Goal: Task Accomplishment & Management: Manage account settings

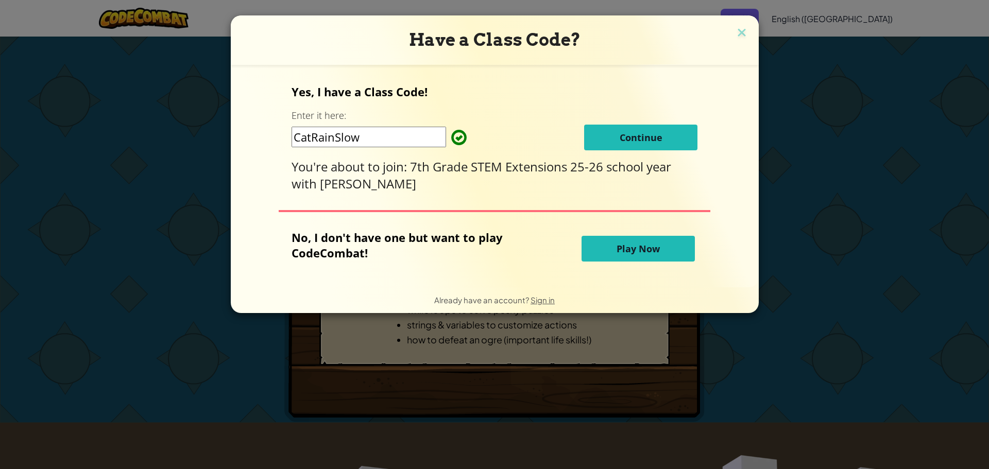
click at [648, 129] on button "Continue" at bounding box center [640, 138] width 113 height 26
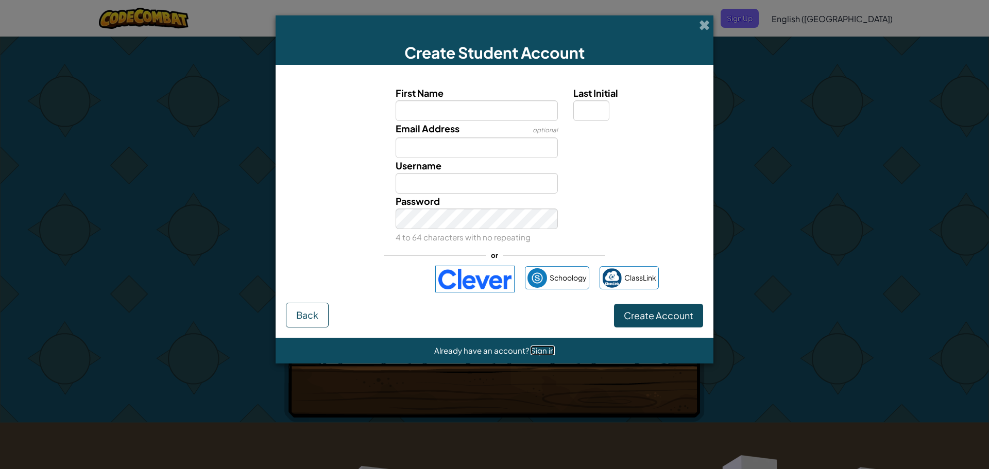
click at [535, 348] on span "Sign in" at bounding box center [542, 351] width 24 height 10
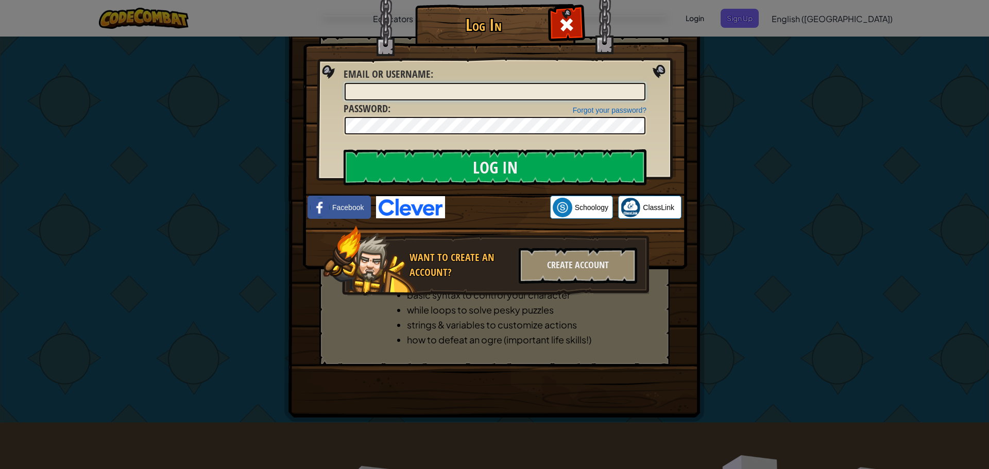
click at [374, 88] on input "Email or Username :" at bounding box center [495, 92] width 301 height 18
click at [344, 149] on input "Log In" at bounding box center [495, 167] width 303 height 36
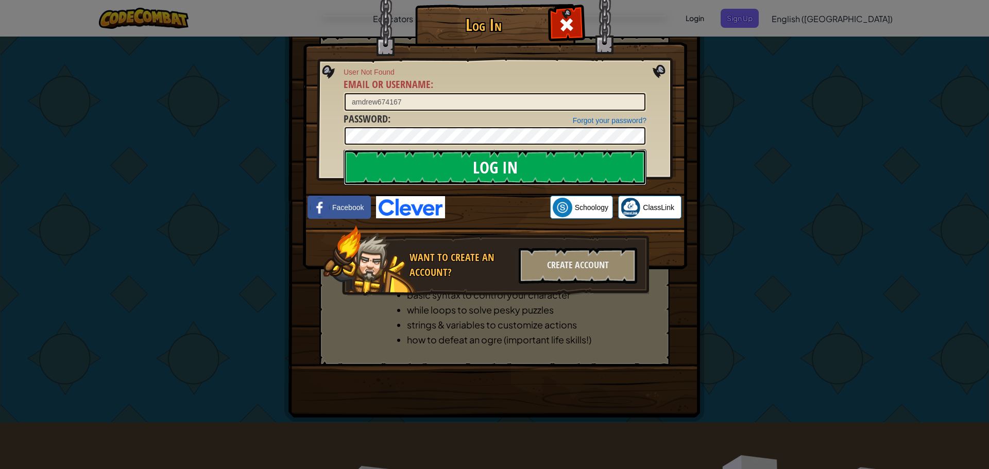
click at [423, 163] on input "Log In" at bounding box center [495, 167] width 303 height 36
click at [403, 106] on input "amdrew674167" at bounding box center [495, 102] width 301 height 18
click at [390, 161] on input "Log In" at bounding box center [495, 167] width 303 height 36
click at [389, 104] on input "amdrew67" at bounding box center [495, 102] width 301 height 18
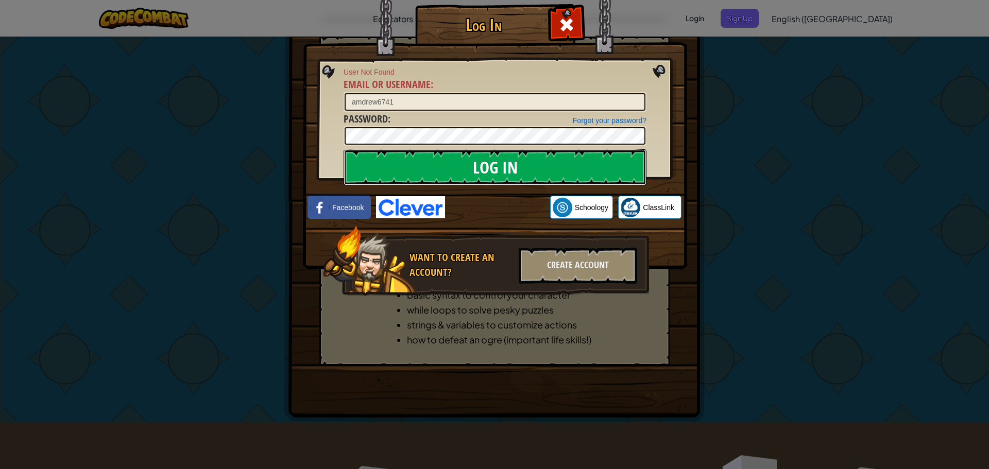
click at [454, 166] on input "Log In" at bounding box center [495, 167] width 303 height 36
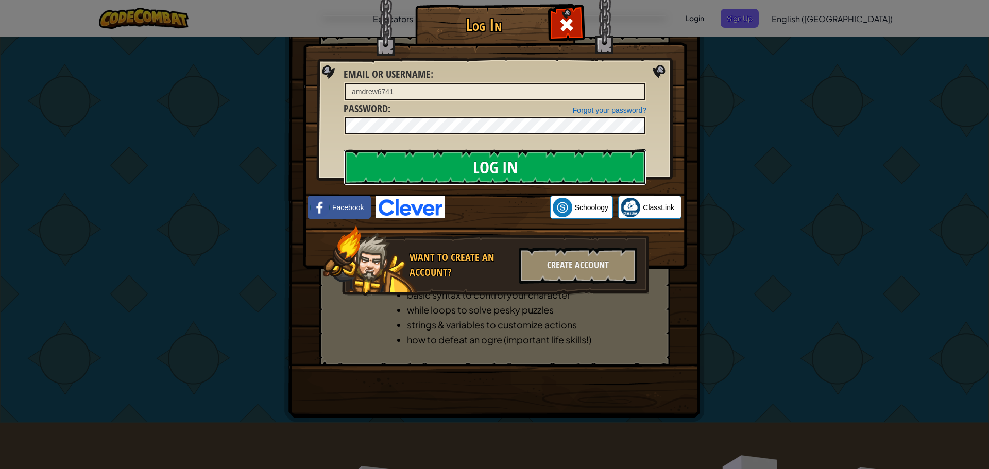
click at [454, 166] on input "Log In" at bounding box center [495, 167] width 303 height 36
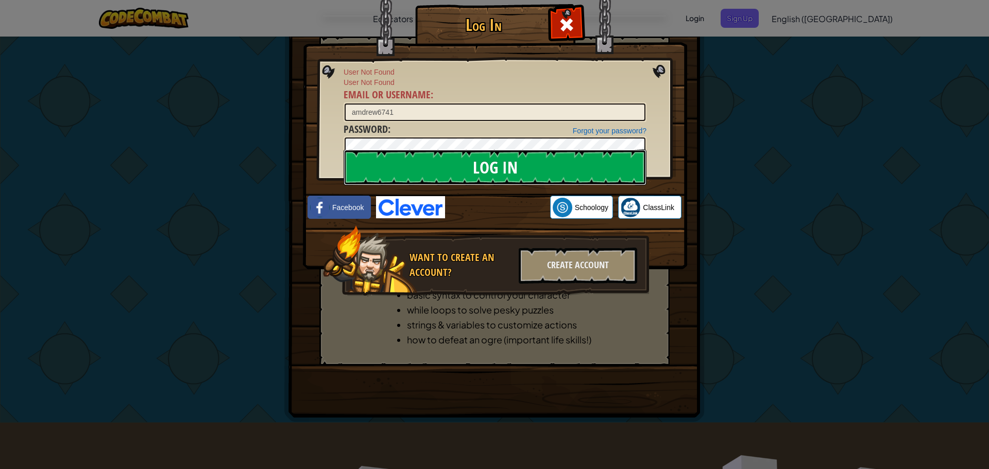
click at [396, 162] on input "Log In" at bounding box center [495, 167] width 303 height 36
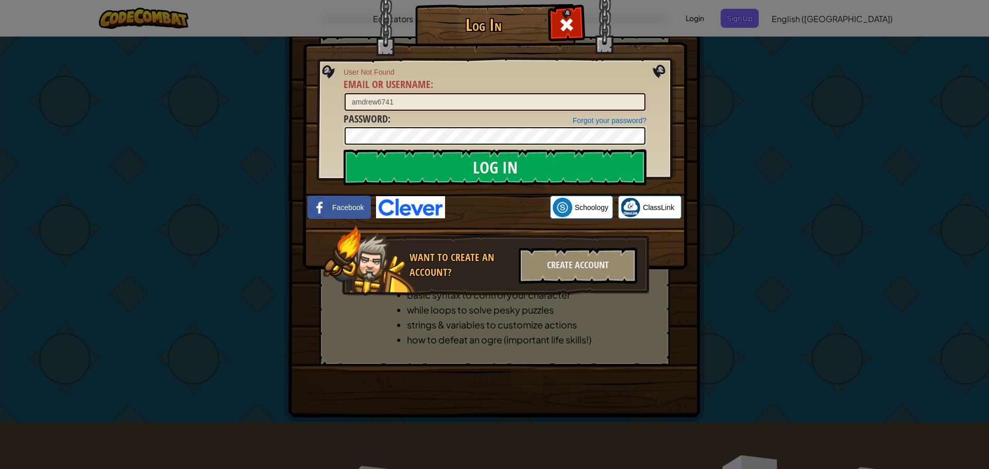
click at [400, 102] on input "amdrew6741" at bounding box center [495, 102] width 301 height 18
click at [467, 166] on input "Log In" at bounding box center [495, 167] width 303 height 36
drag, startPoint x: 403, startPoint y: 103, endPoint x: 379, endPoint y: 99, distance: 24.0
click at [379, 99] on input "amdrew674167" at bounding box center [495, 102] width 301 height 18
type input "a"
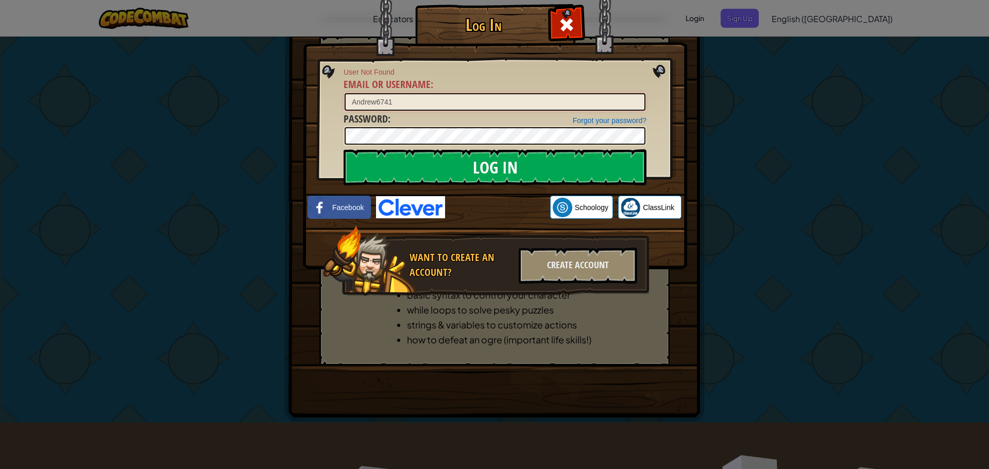
type input "Andrew6741"
click at [466, 157] on input "Log In" at bounding box center [495, 167] width 303 height 36
